Goal: Task Accomplishment & Management: Manage account settings

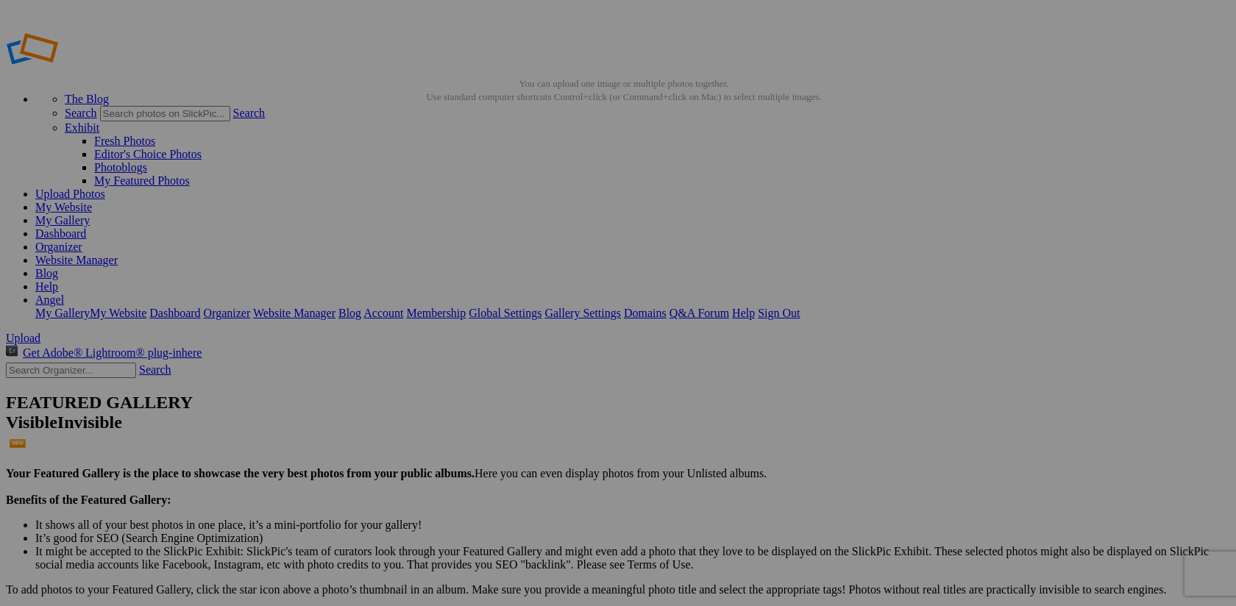
click at [82, 241] on link "Organizer" at bounding box center [58, 247] width 47 height 13
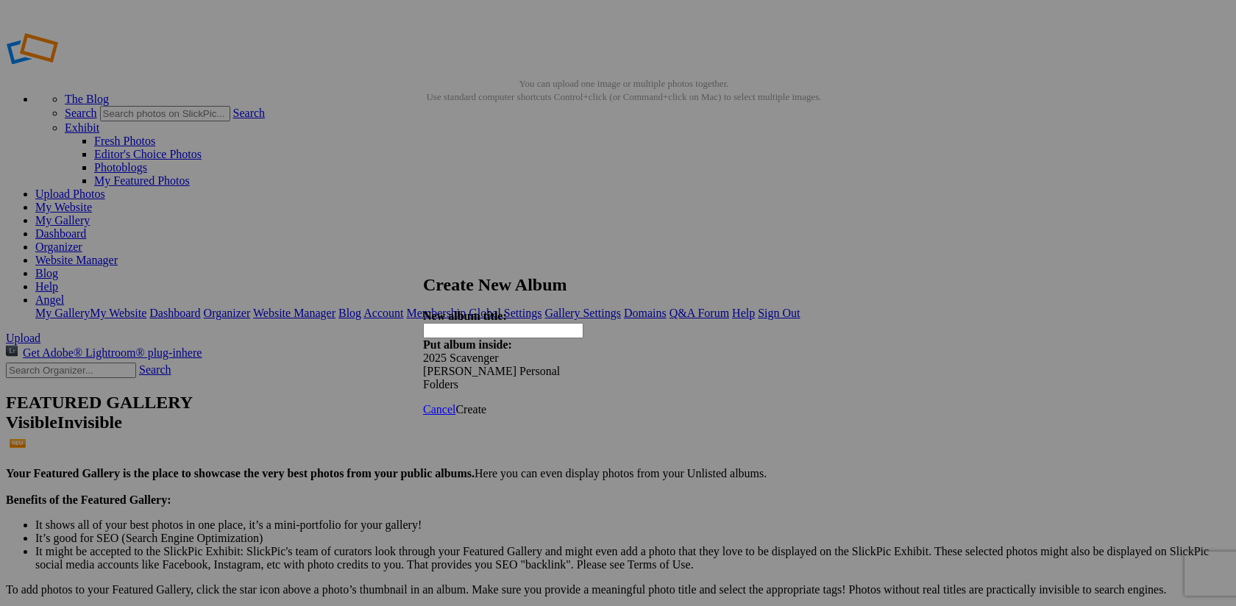
click at [475, 323] on input "text" at bounding box center [503, 330] width 160 height 15
type input "Marilyn Etheridge"
click at [486, 403] on span "Create" at bounding box center [470, 409] width 31 height 13
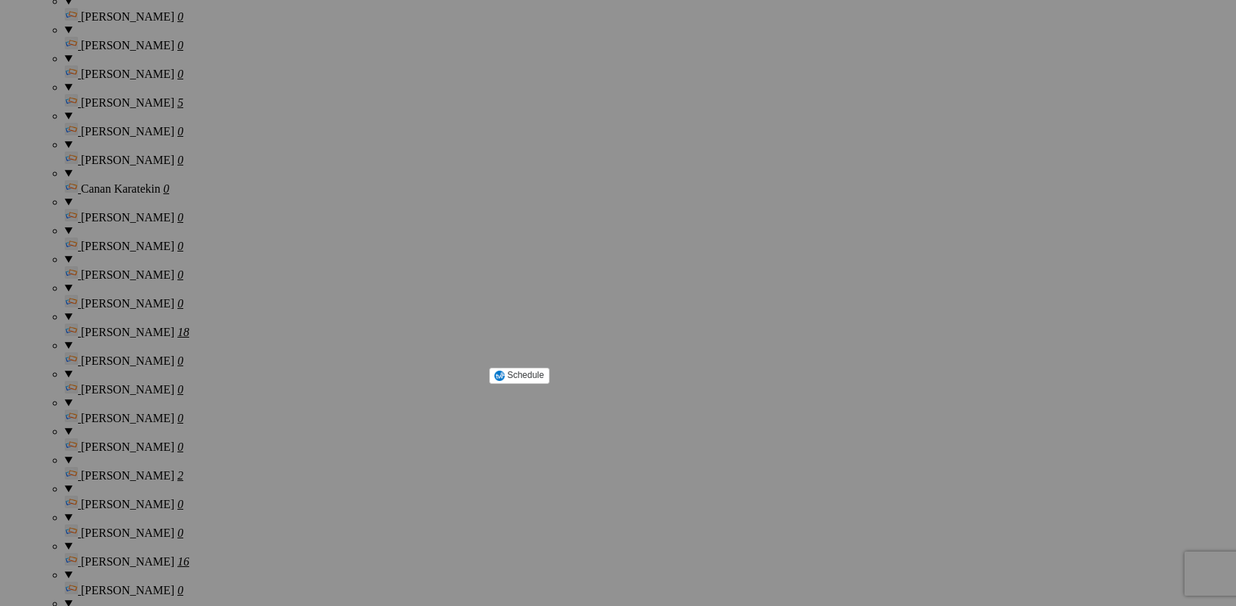
scroll to position [1319, 0]
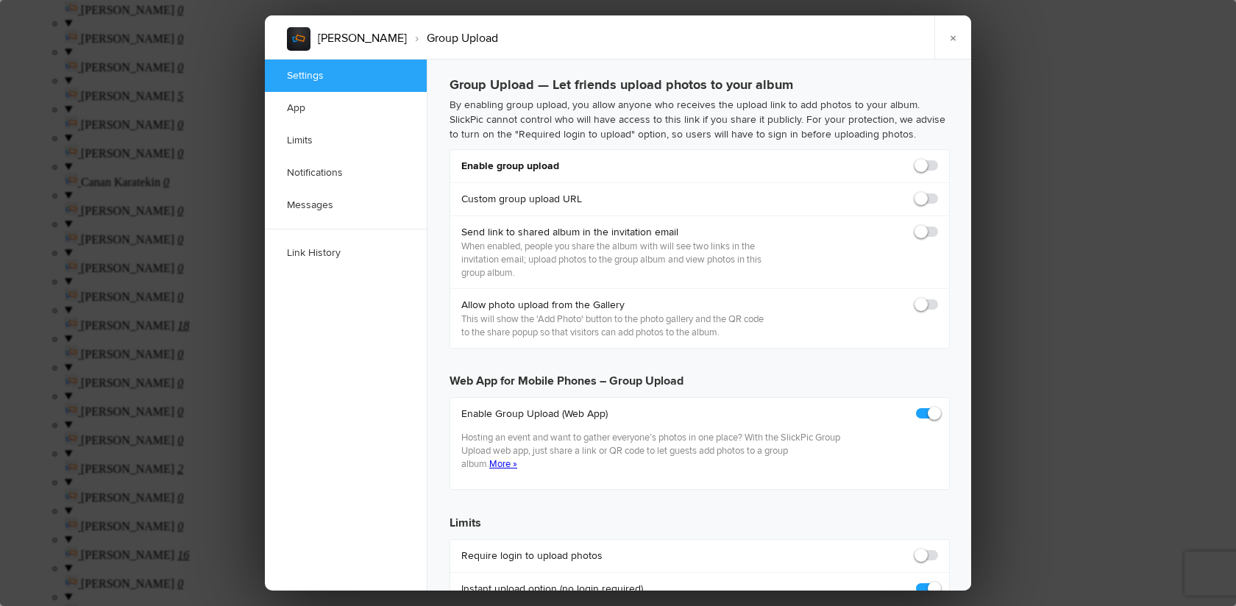
checkbox input "true"
click at [938, 159] on span at bounding box center [938, 159] width 0 height 0
click at [937, 159] on input "checkbox" at bounding box center [937, 158] width 1 height 1
checkbox input "true"
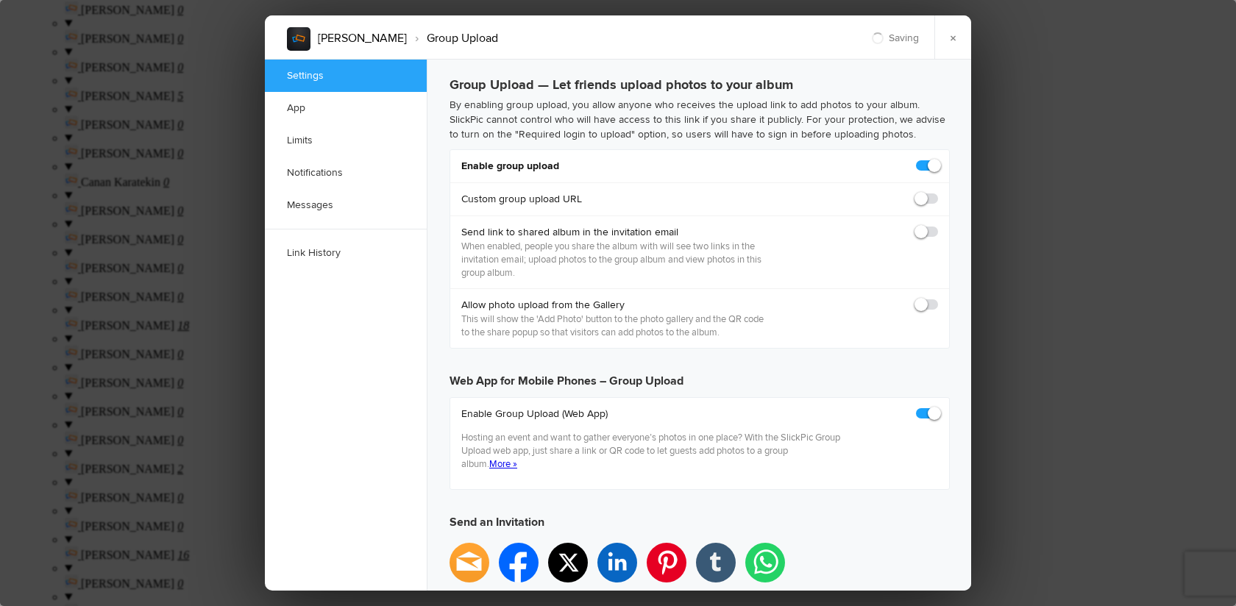
click at [938, 225] on span at bounding box center [938, 225] width 0 height 0
click at [937, 225] on input "checkbox" at bounding box center [937, 224] width 1 height 1
checkbox input "false"
type input "https://slickpic.us/183527164zhL"
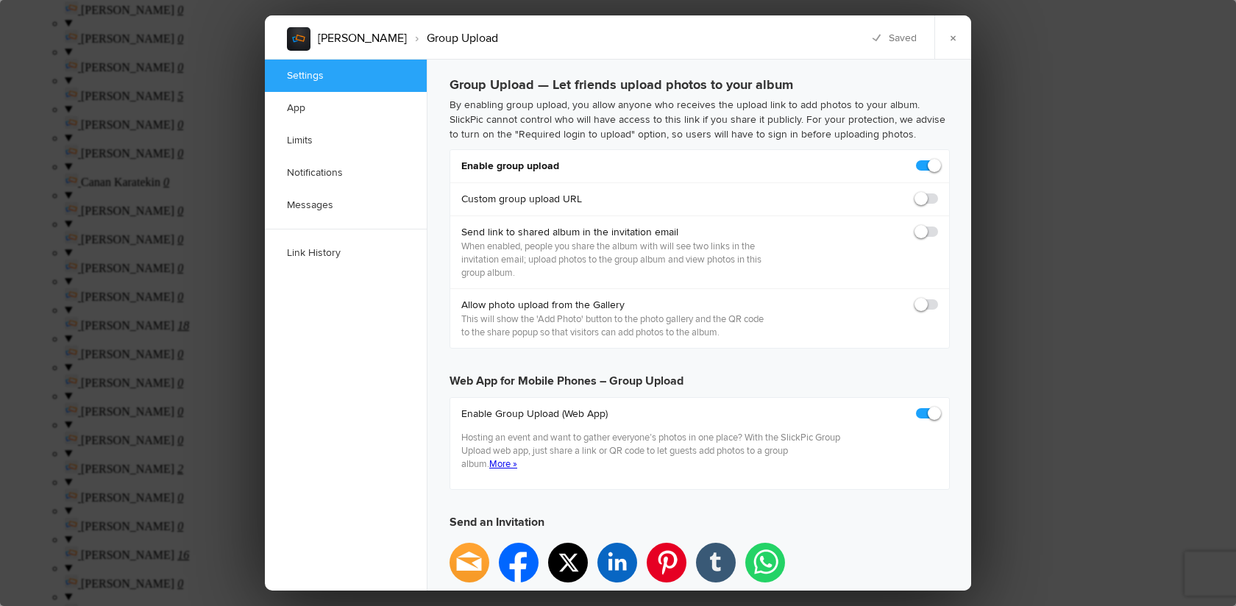
click at [938, 298] on span at bounding box center [938, 298] width 0 height 0
click at [937, 298] on input "checkbox" at bounding box center [937, 297] width 1 height 1
checkbox input "true"
click at [938, 225] on span at bounding box center [938, 225] width 0 height 0
click at [937, 225] on input "checkbox" at bounding box center [937, 224] width 1 height 1
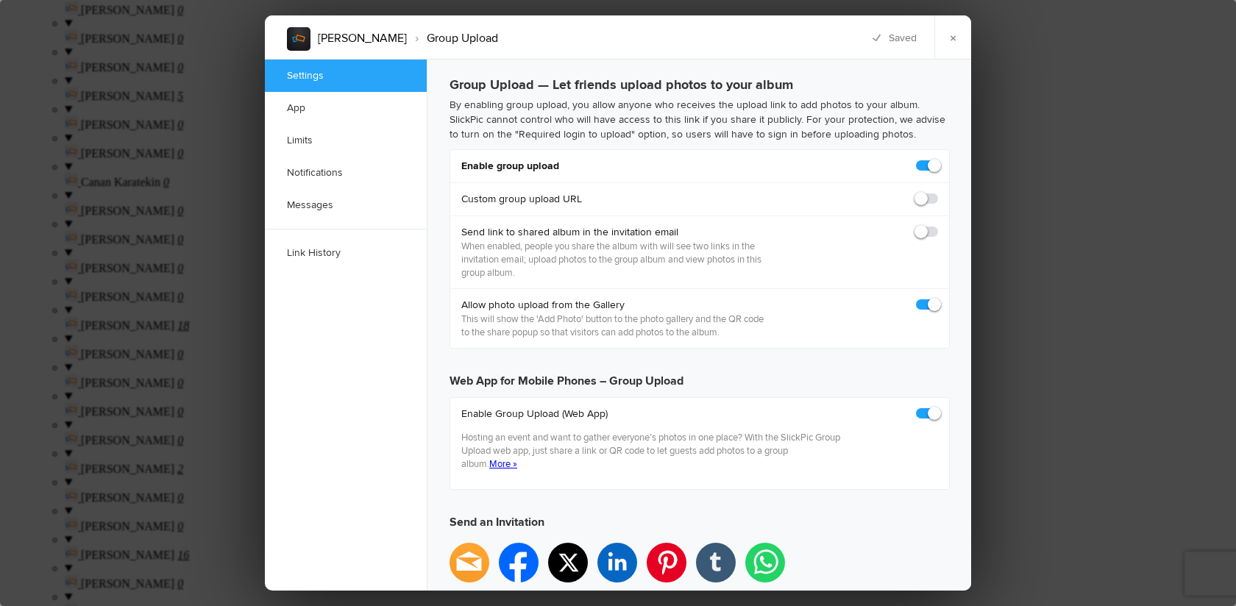
checkbox input "true"
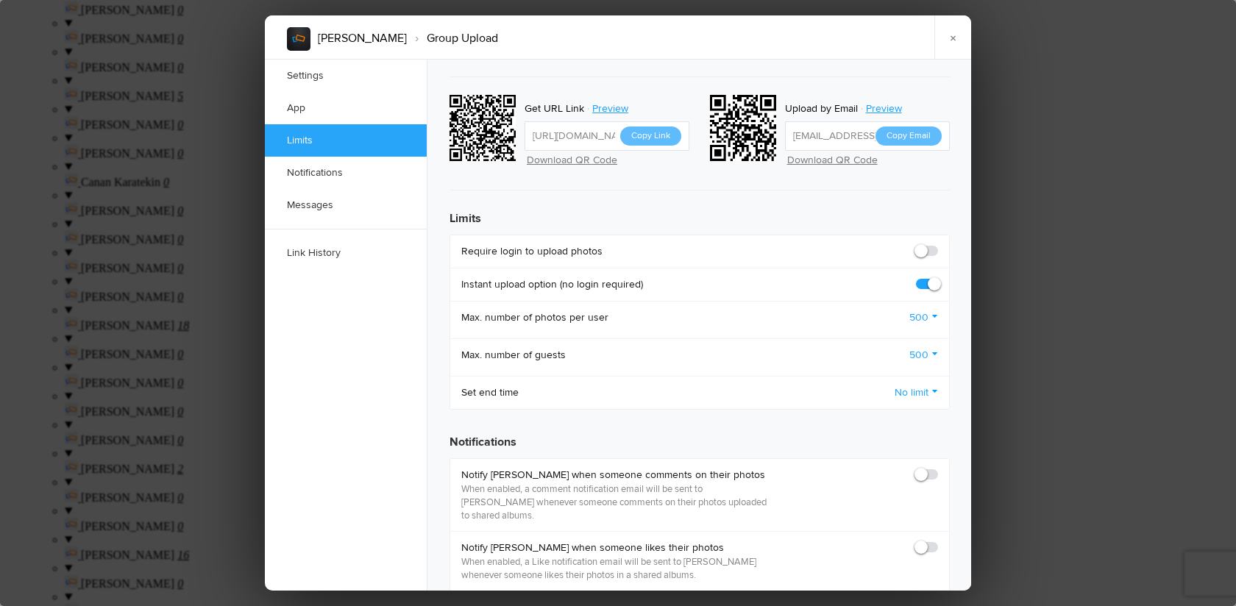
scroll to position [531, 0]
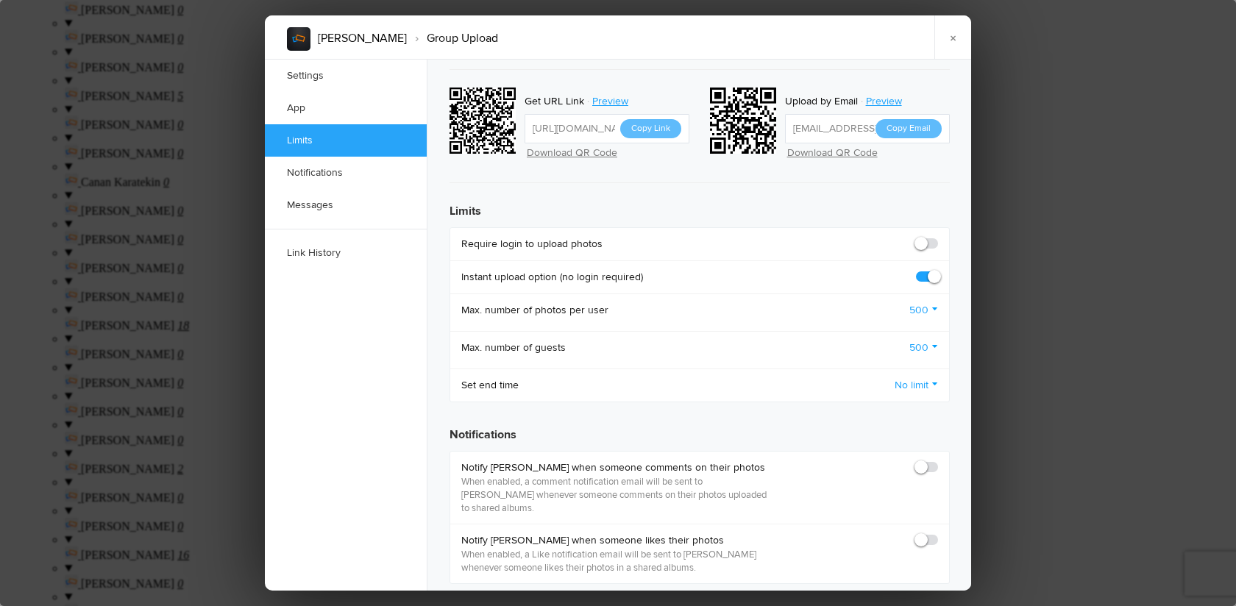
click at [938, 237] on span at bounding box center [938, 237] width 0 height 0
click at [937, 236] on input "checkbox" at bounding box center [937, 236] width 1 height 1
checkbox input "true"
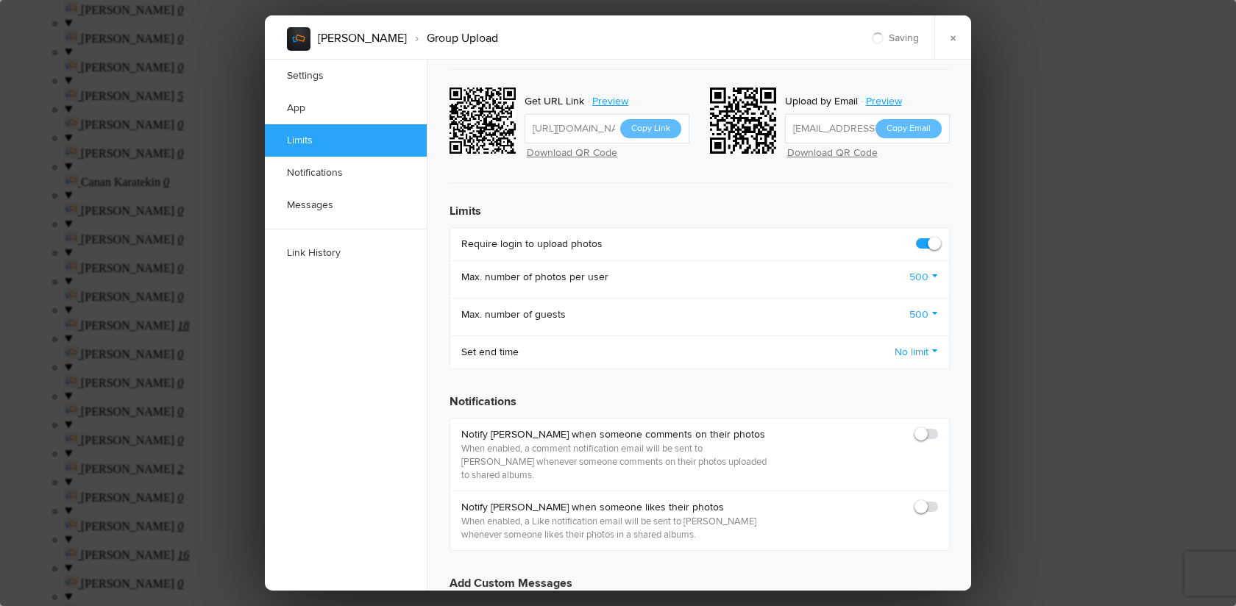
click at [938, 427] on span at bounding box center [938, 427] width 0 height 0
click at [937, 427] on input "checkbox" at bounding box center [937, 427] width 1 height 1
checkbox input "true"
click at [938, 500] on span at bounding box center [938, 500] width 0 height 0
click at [937, 499] on input "checkbox" at bounding box center [937, 499] width 1 height 1
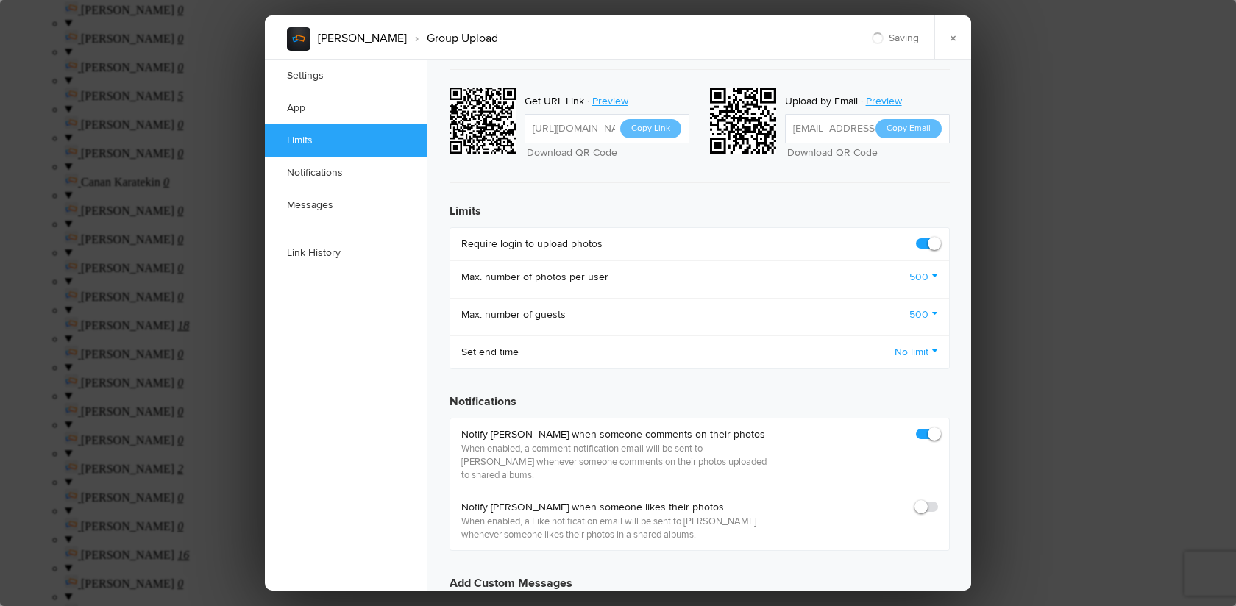
checkbox input "true"
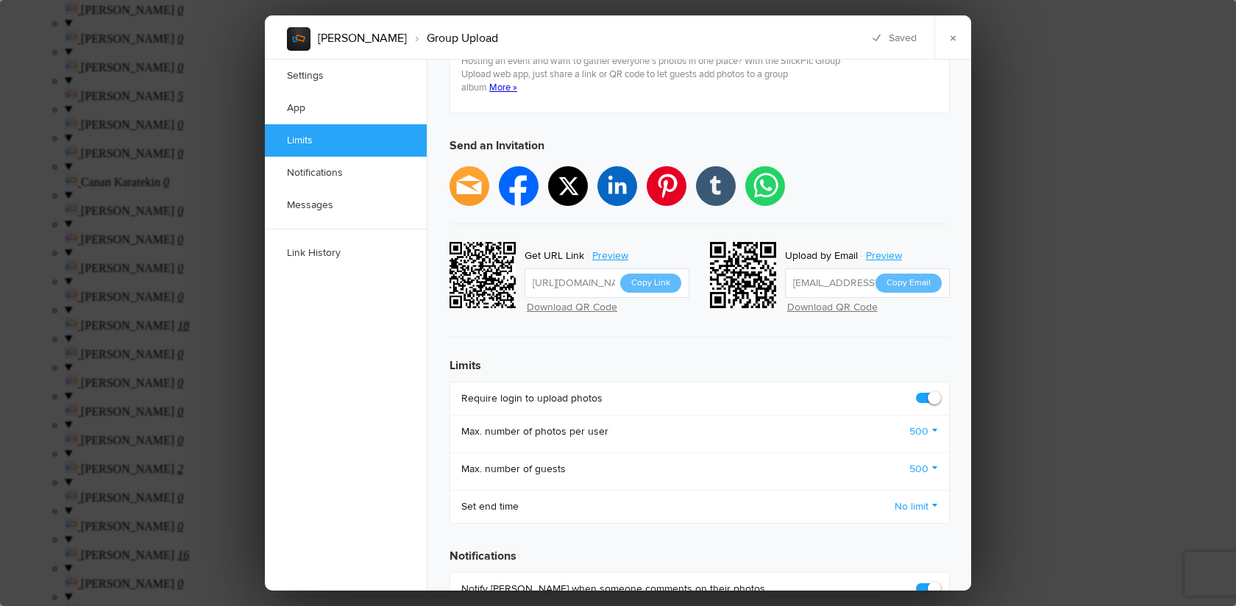
scroll to position [355, 0]
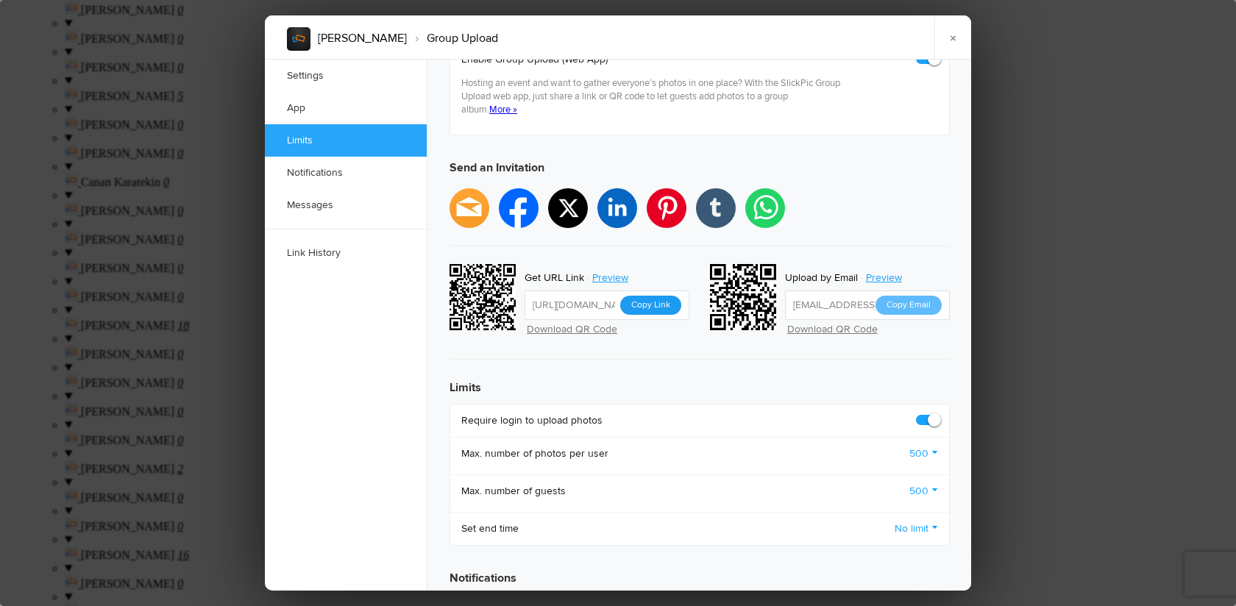
click at [659, 296] on button "Copy Link" at bounding box center [650, 305] width 61 height 19
click at [952, 35] on link "×" at bounding box center [952, 37] width 37 height 44
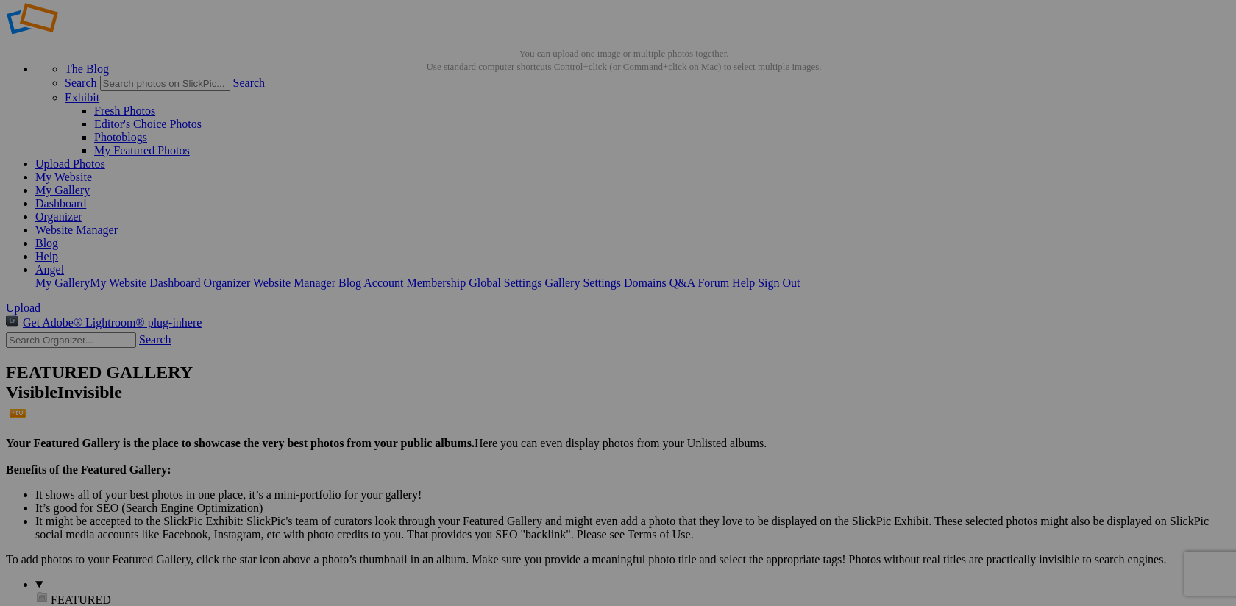
scroll to position [0, 0]
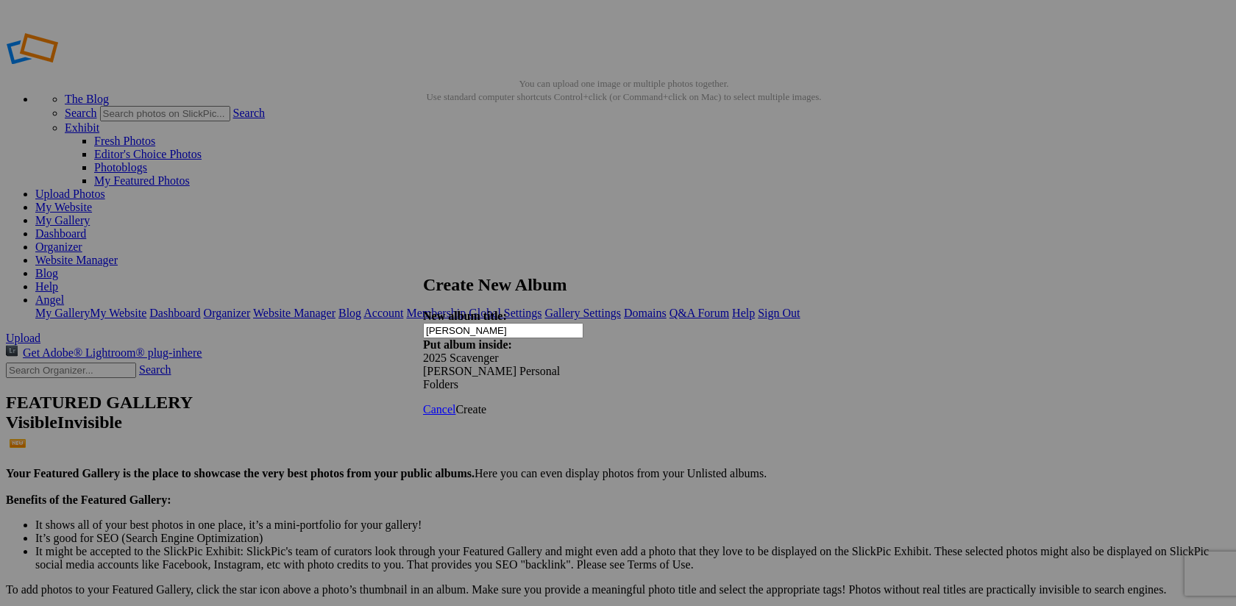
type input "[PERSON_NAME]"
click at [486, 403] on span "Create" at bounding box center [470, 409] width 31 height 13
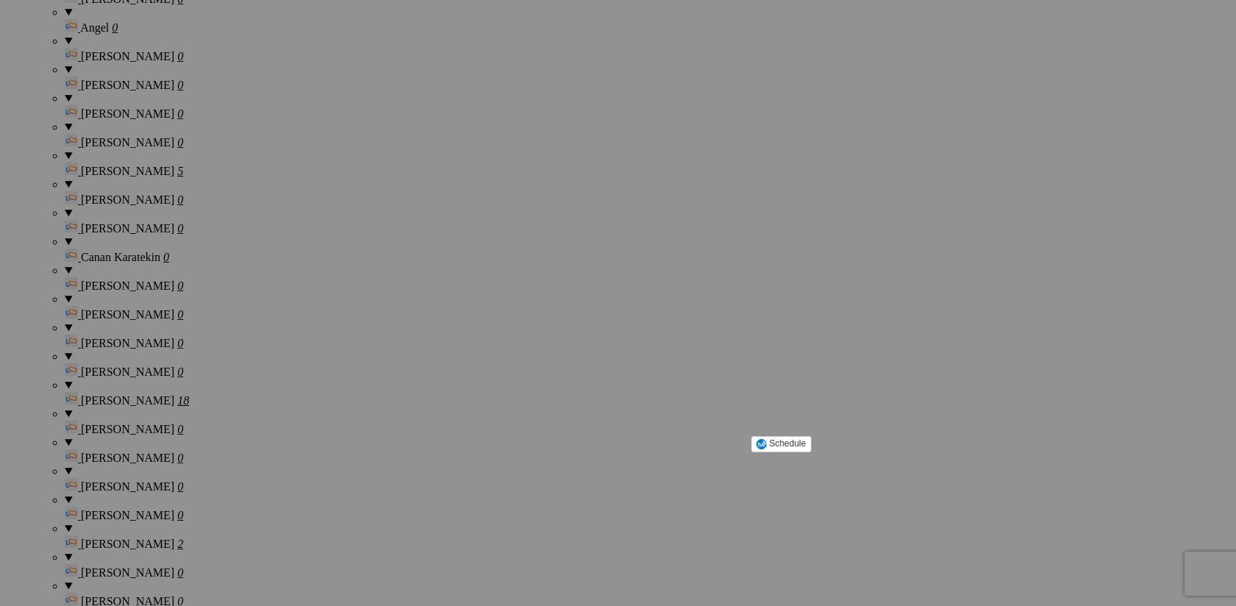
scroll to position [1246, 0]
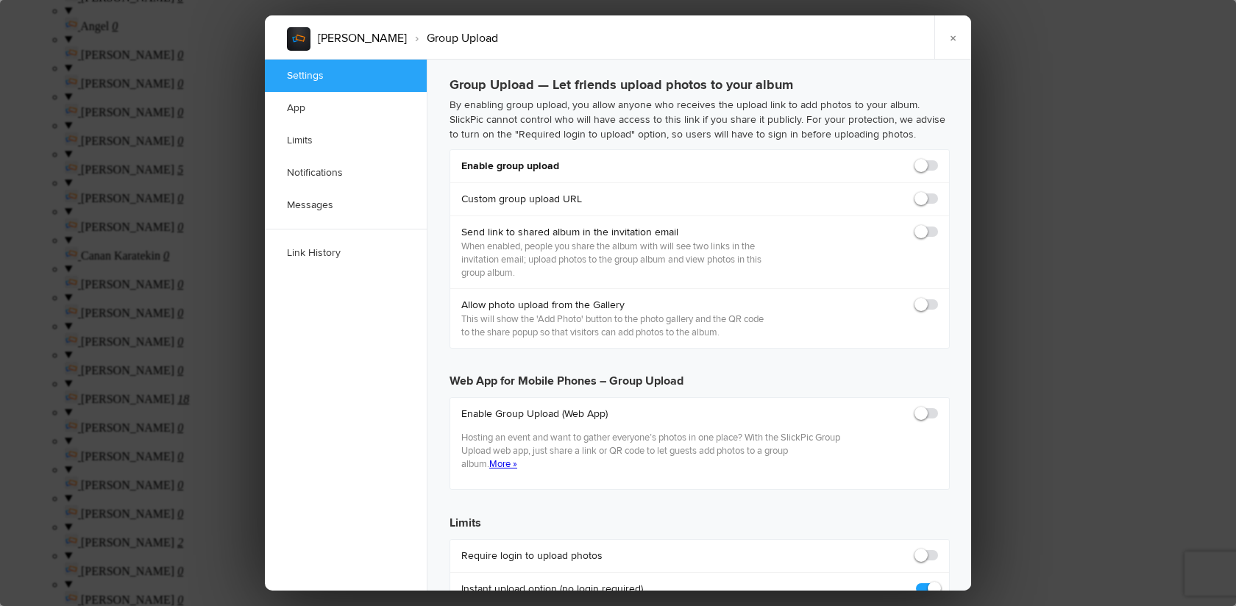
scroll to position [0, 0]
checkbox input "true"
click at [938, 159] on span at bounding box center [938, 159] width 0 height 0
click at [937, 159] on input "checkbox" at bounding box center [937, 158] width 1 height 1
checkbox input "true"
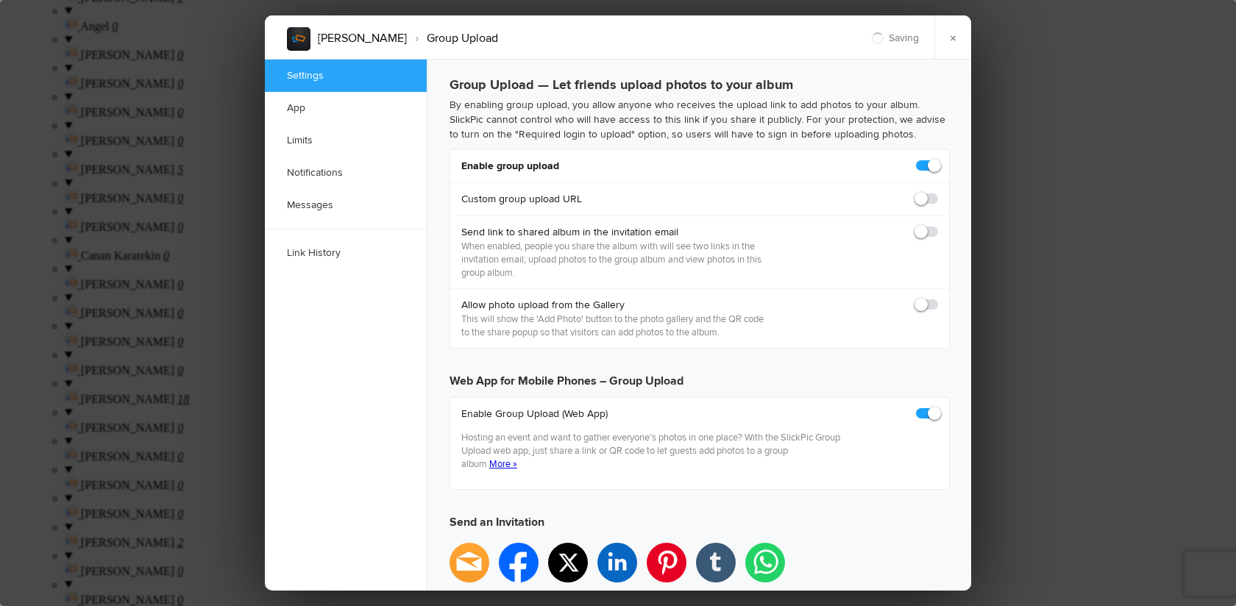
click at [938, 225] on span at bounding box center [938, 225] width 0 height 0
click at [937, 225] on input "checkbox" at bounding box center [937, 224] width 1 height 1
checkbox input "false"
type input "https://slickpic.us/18352748ONxD"
click at [938, 225] on span at bounding box center [938, 225] width 0 height 0
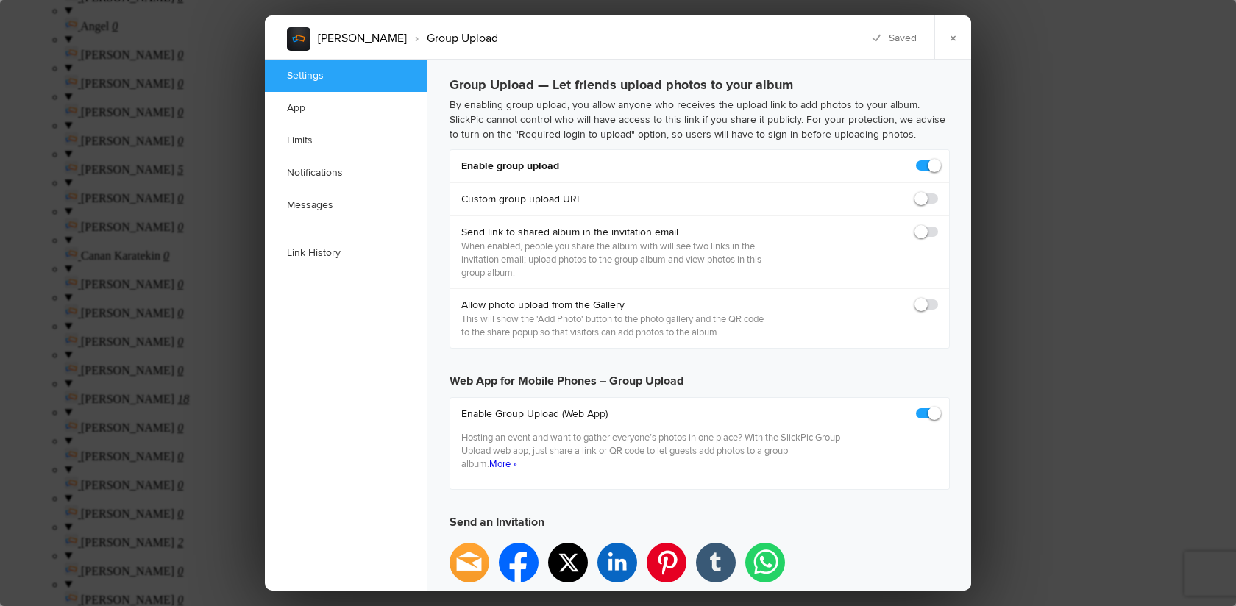
click at [937, 225] on input "checkbox" at bounding box center [937, 224] width 1 height 1
checkbox input "true"
click at [938, 298] on span at bounding box center [938, 298] width 0 height 0
click at [937, 298] on input "checkbox" at bounding box center [937, 297] width 1 height 1
checkbox input "true"
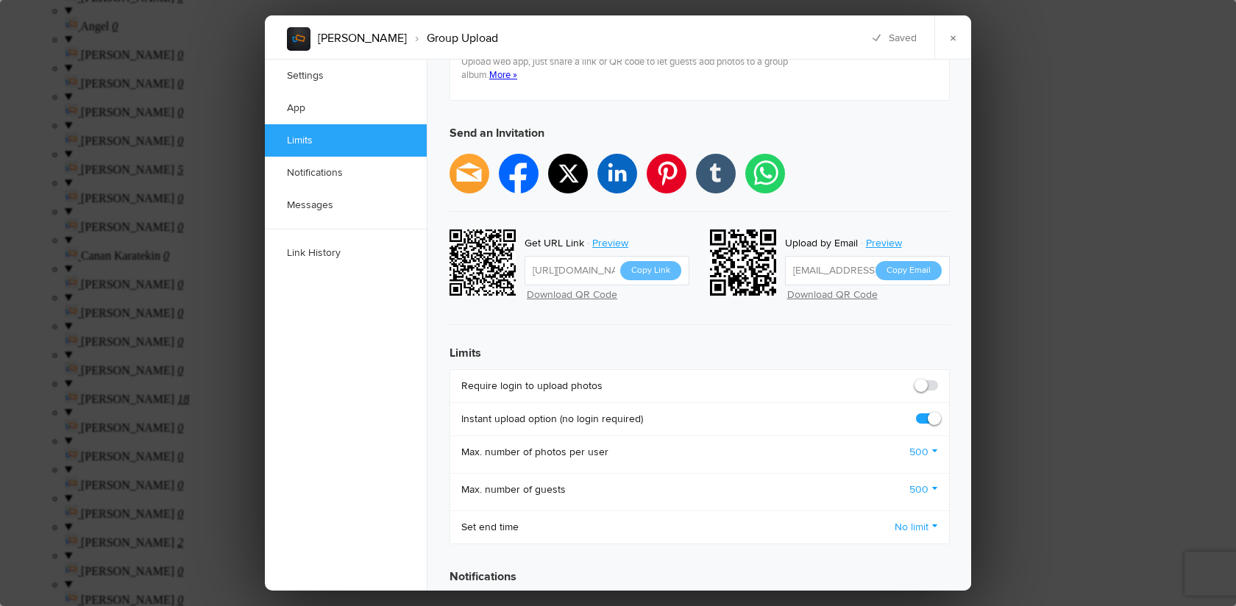
scroll to position [432, 0]
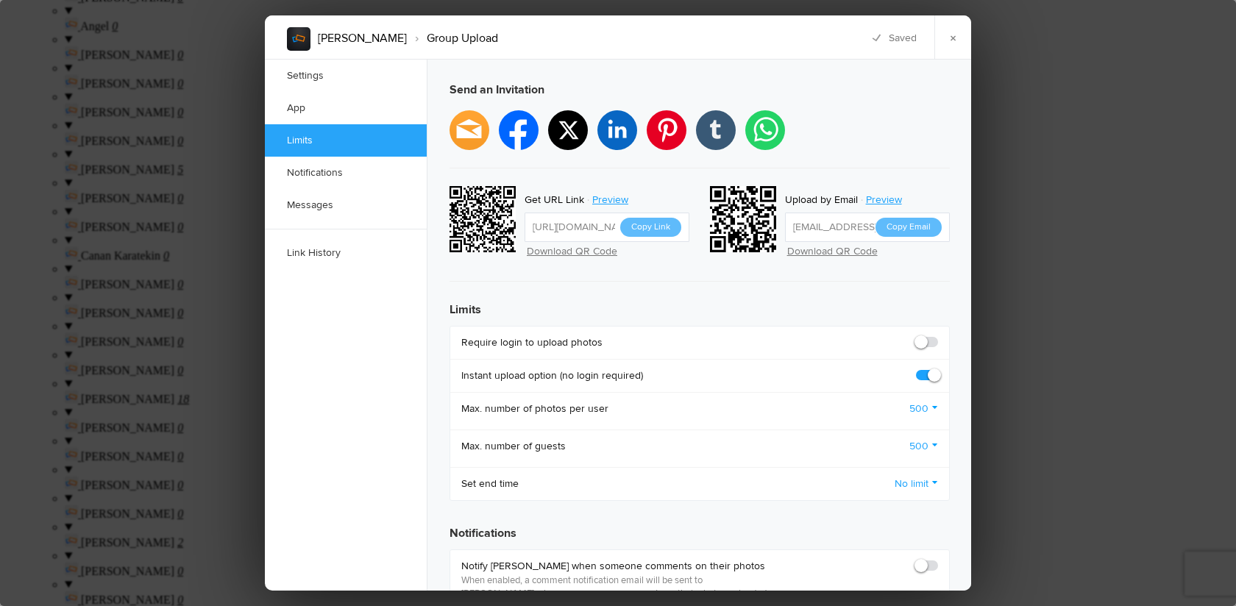
click at [938, 335] on span at bounding box center [938, 335] width 0 height 0
click at [937, 335] on input "checkbox" at bounding box center [937, 335] width 1 height 1
checkbox input "true"
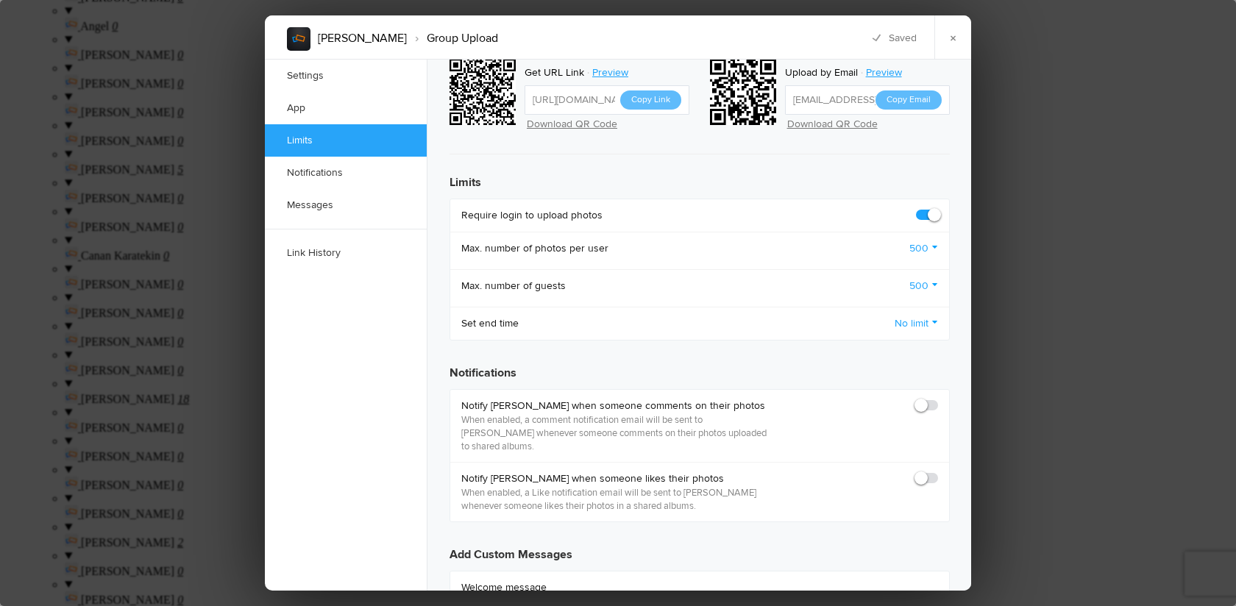
scroll to position [576, 0]
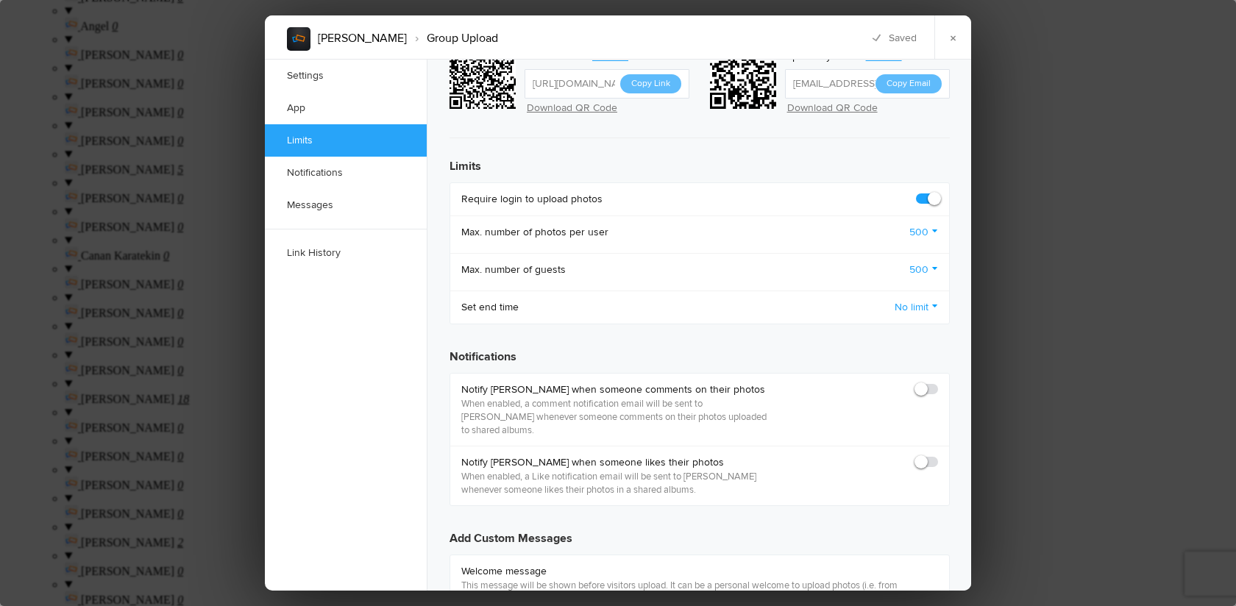
click at [938, 382] on span at bounding box center [938, 382] width 0 height 0
click at [937, 382] on input "checkbox" at bounding box center [937, 382] width 1 height 1
checkbox input "true"
click at [938, 455] on span at bounding box center [938, 455] width 0 height 0
click at [937, 455] on input "checkbox" at bounding box center [937, 455] width 1 height 1
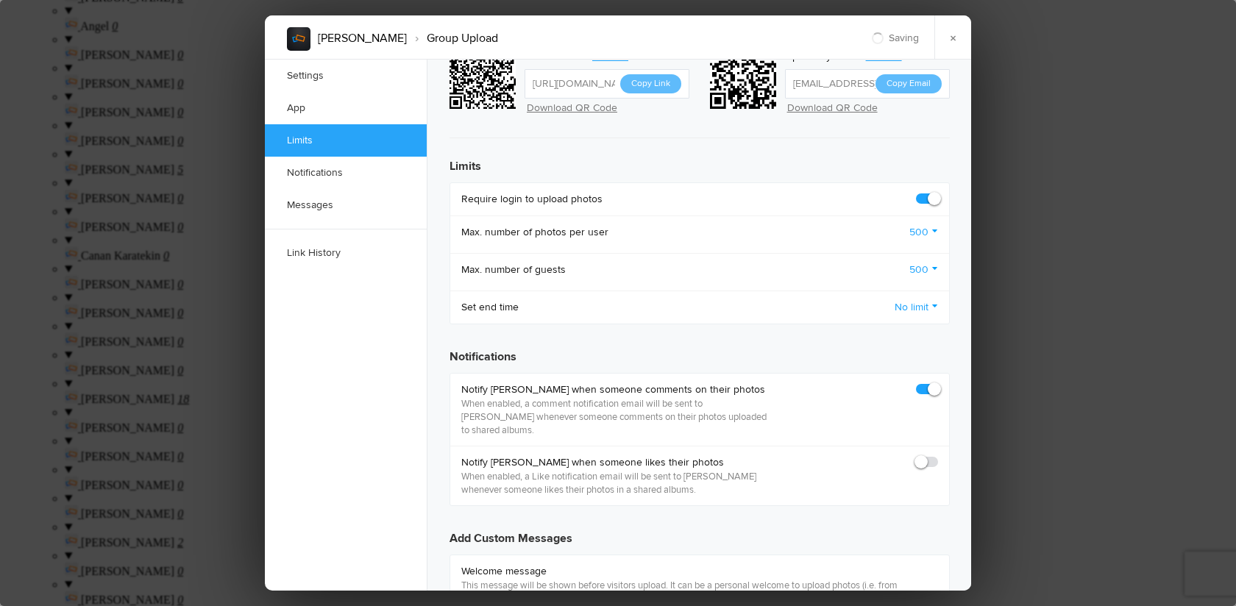
checkbox input "true"
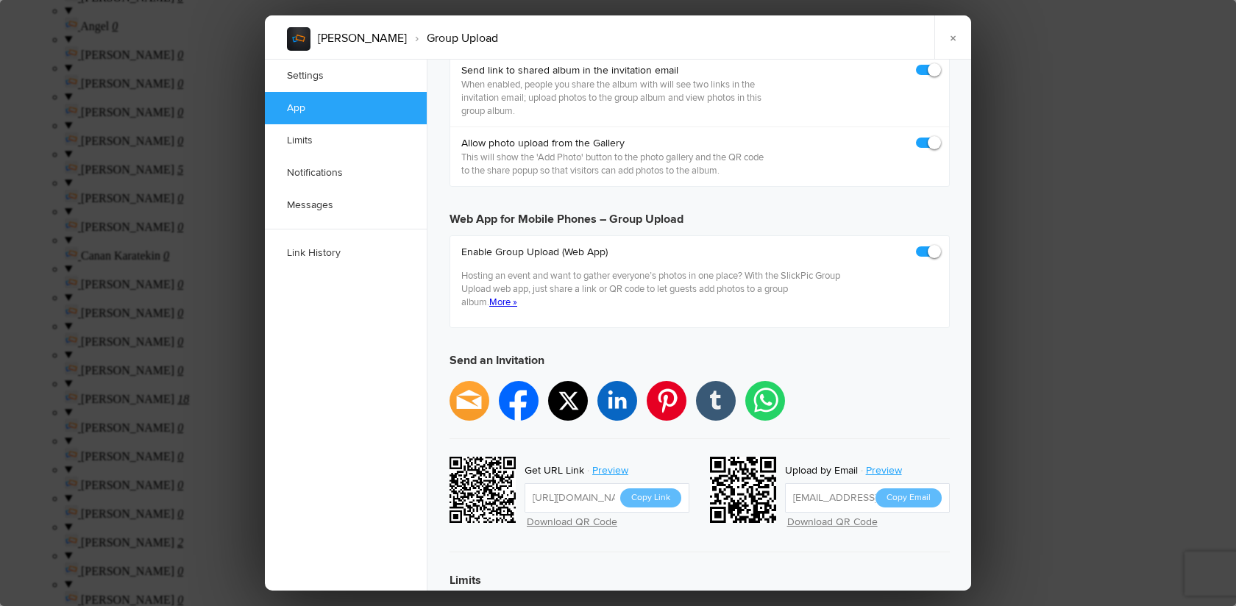
scroll to position [190, 0]
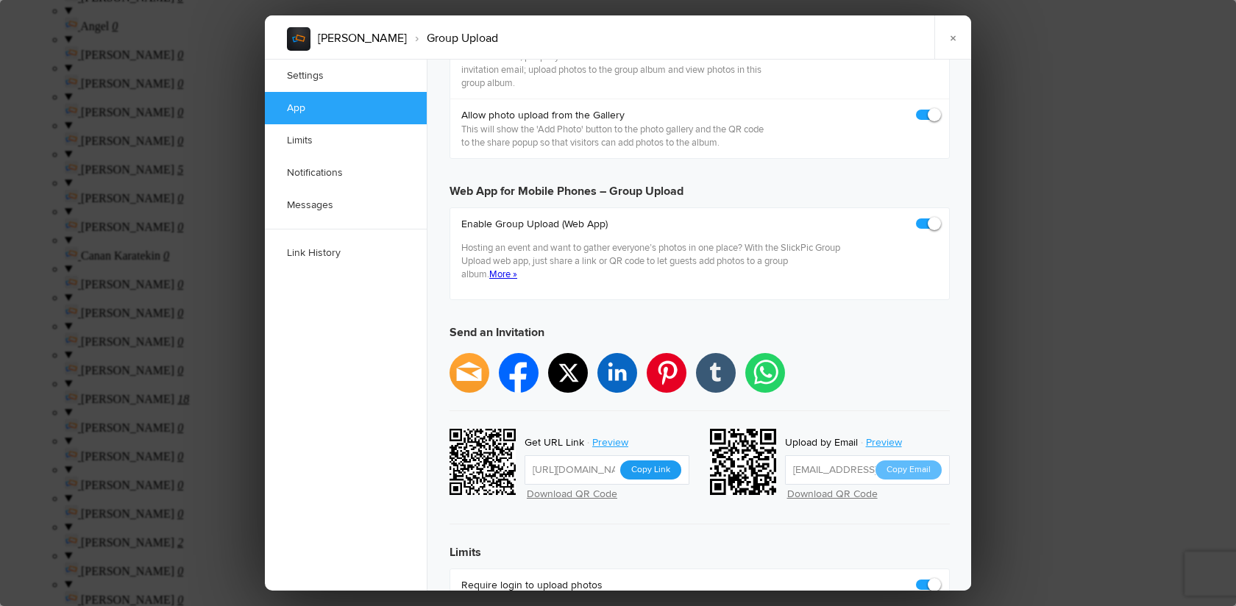
click at [655, 460] on button "Copy Link" at bounding box center [650, 469] width 61 height 19
click at [957, 36] on link "×" at bounding box center [952, 37] width 37 height 44
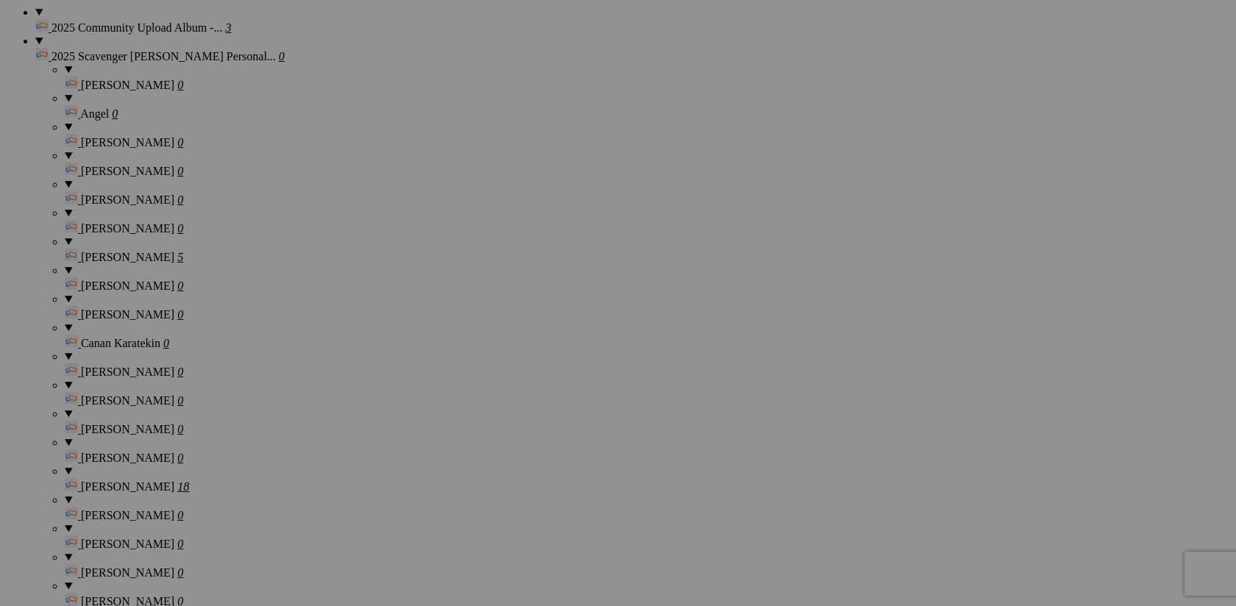
scroll to position [1129, 0]
